Goal: Task Accomplishment & Management: Manage account settings

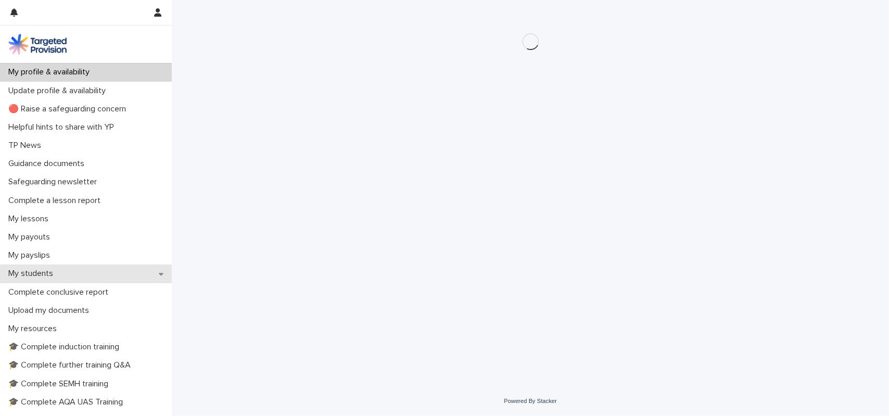
click at [34, 282] on div "My students" at bounding box center [86, 273] width 172 height 18
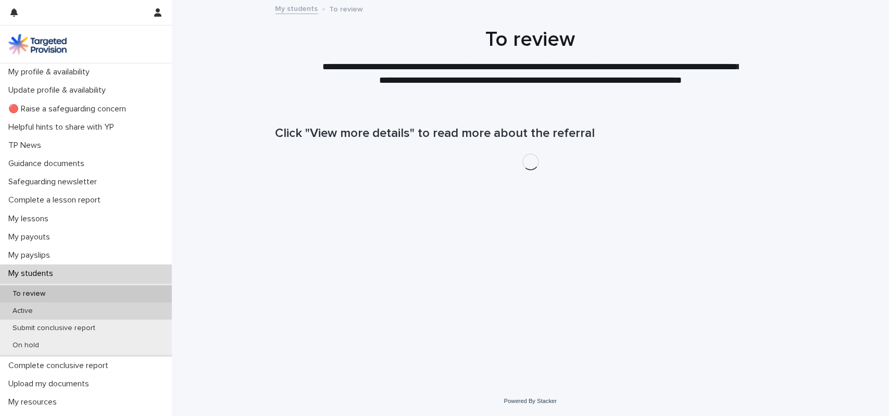
click at [45, 312] on div "Active" at bounding box center [86, 310] width 172 height 17
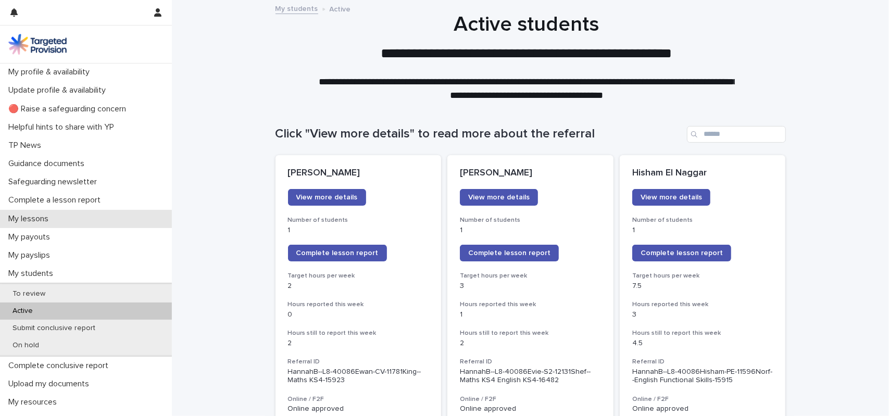
click at [43, 216] on p "My lessons" at bounding box center [30, 219] width 53 height 10
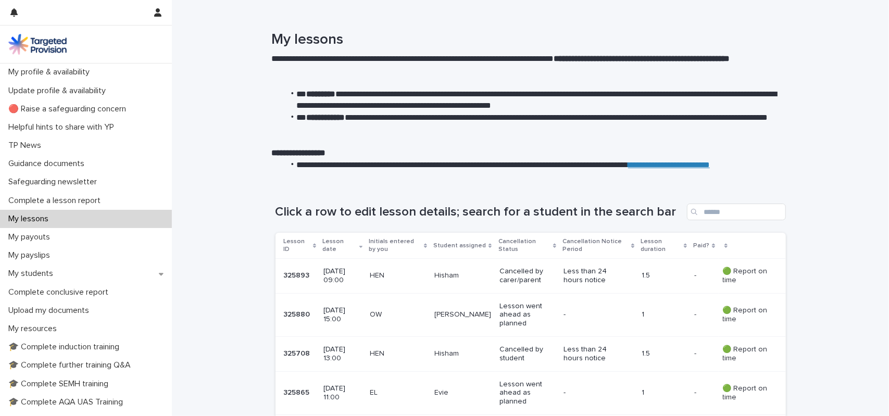
click at [564, 277] on p "Less than 24 hours notice" at bounding box center [592, 276] width 58 height 18
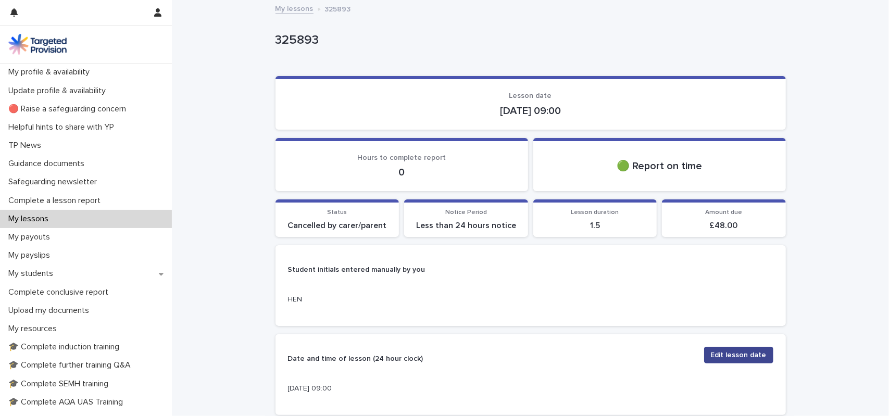
click at [732, 360] on button "Edit lesson date" at bounding box center [738, 355] width 69 height 17
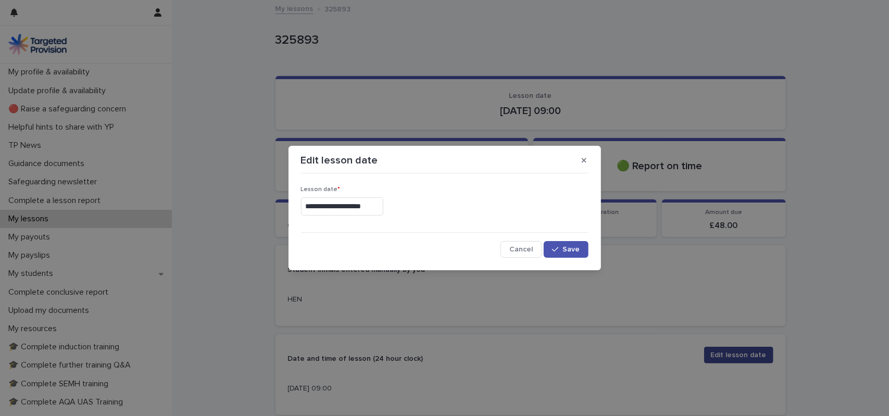
click at [732, 360] on div "**********" at bounding box center [444, 208] width 889 height 416
click at [567, 248] on span "Save" at bounding box center [571, 249] width 17 height 7
drag, startPoint x: 885, startPoint y: 142, endPoint x: 866, endPoint y: 221, distance: 81.8
click at [888, 212] on div "**********" at bounding box center [444, 208] width 889 height 416
click at [585, 292] on div "**********" at bounding box center [444, 208] width 889 height 416
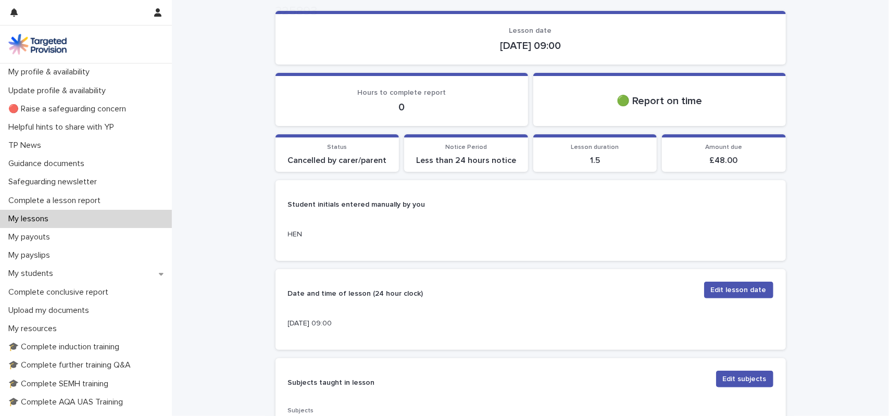
scroll to position [208, 0]
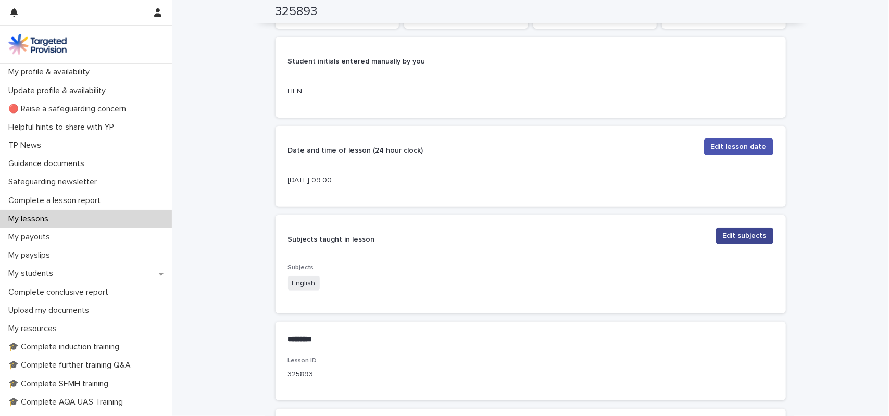
click at [742, 230] on button "Edit subjects" at bounding box center [744, 236] width 57 height 17
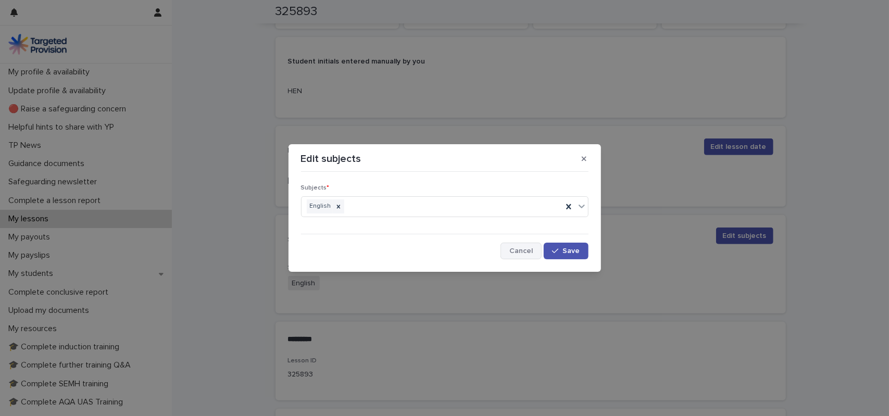
click at [514, 254] on span "Cancel" at bounding box center [520, 250] width 23 height 7
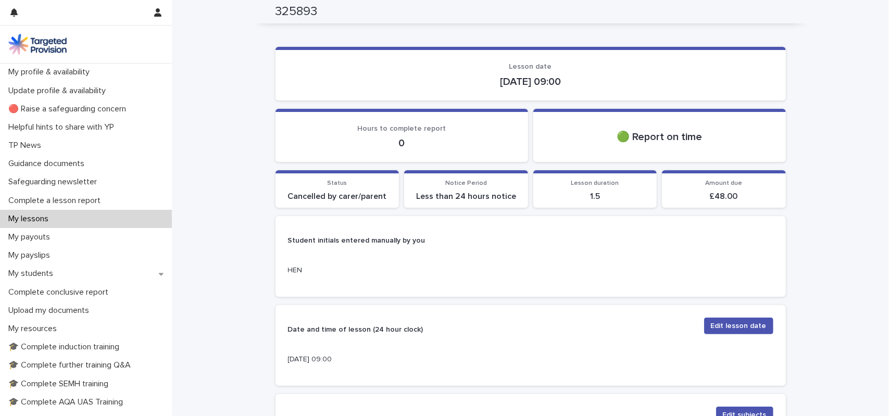
scroll to position [0, 0]
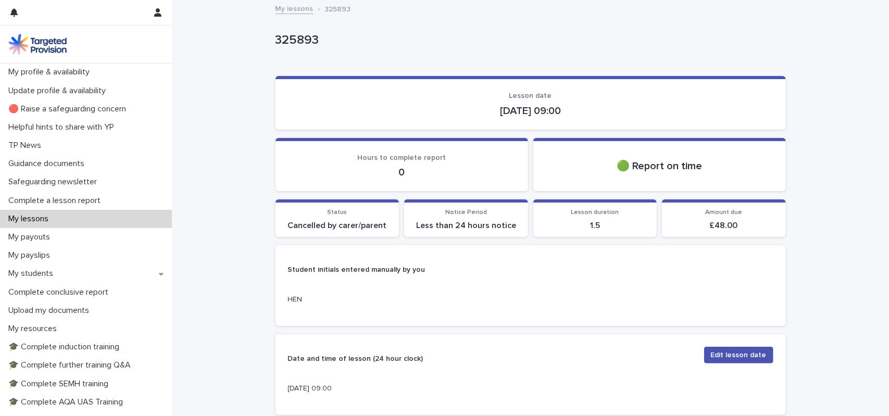
click at [92, 220] on div "My lessons" at bounding box center [86, 219] width 172 height 18
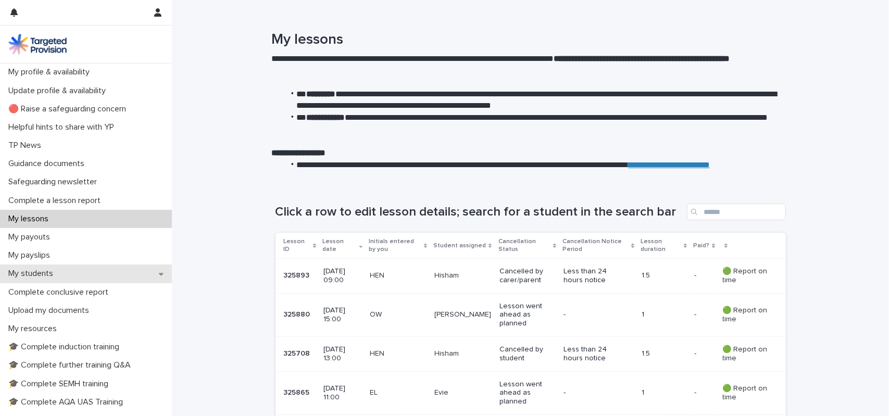
click at [45, 273] on p "My students" at bounding box center [32, 274] width 57 height 10
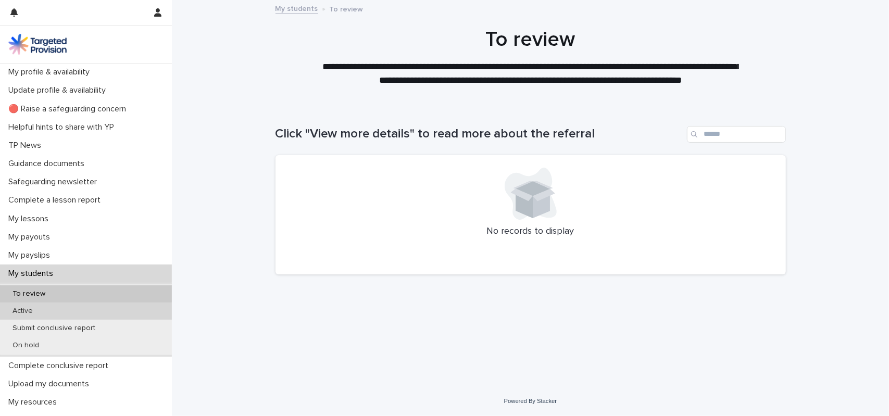
click at [83, 306] on div "Active" at bounding box center [86, 310] width 172 height 17
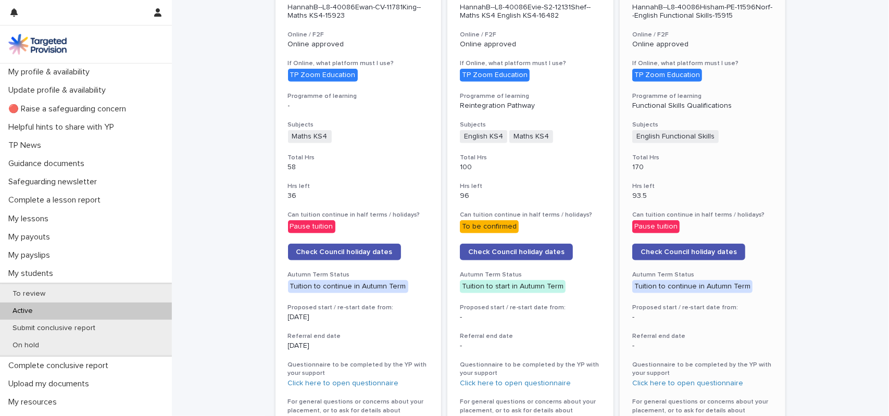
scroll to position [573, 0]
